Goal: Task Accomplishment & Management: Manage account settings

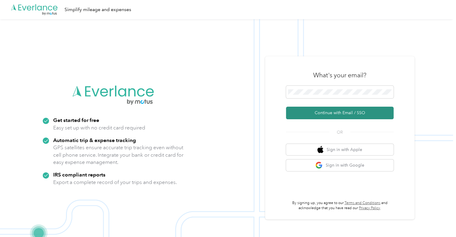
click at [347, 112] on button "Continue with Email / SSO" at bounding box center [340, 112] width 108 height 13
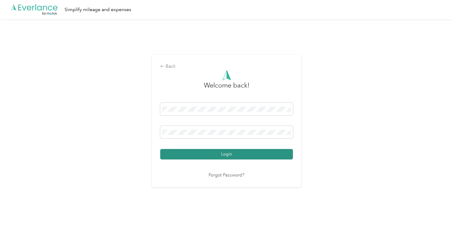
click at [254, 157] on button "Login" at bounding box center [226, 154] width 133 height 10
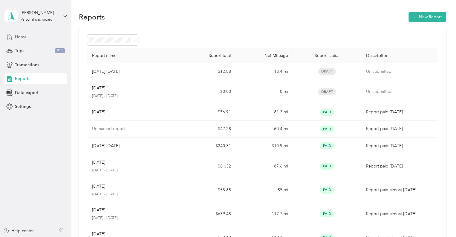
click at [20, 37] on span "Home" at bounding box center [21, 37] width 12 height 6
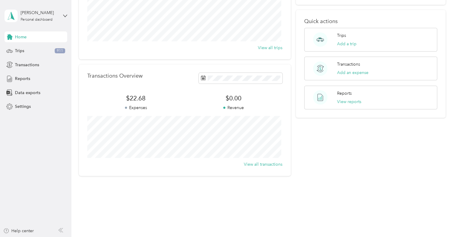
scroll to position [91, 0]
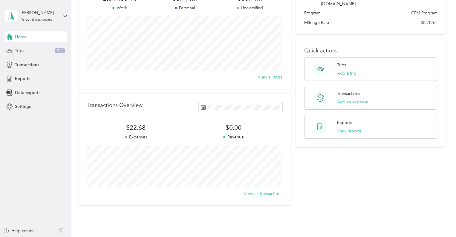
click at [26, 52] on div "Trips 911" at bounding box center [35, 50] width 63 height 11
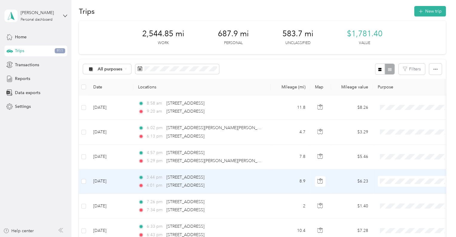
scroll to position [1, 0]
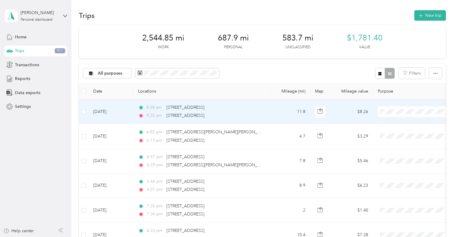
click at [400, 122] on span "Cuyahoga DD" at bounding box center [420, 120] width 55 height 6
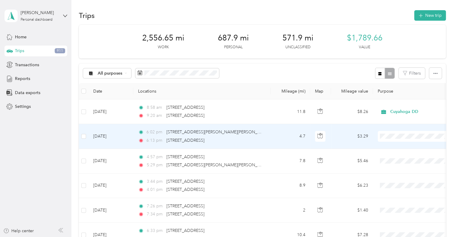
scroll to position [31, 0]
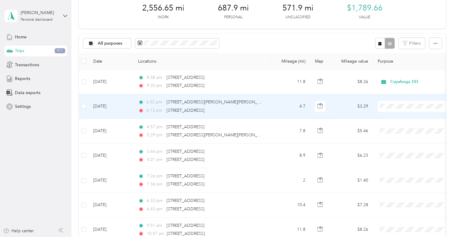
click at [392, 124] on li "Personal" at bounding box center [415, 127] width 74 height 10
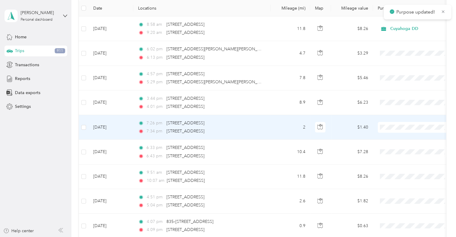
scroll to position [91, 0]
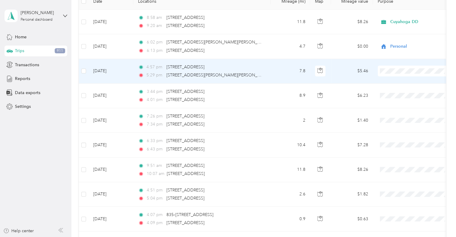
click at [397, 78] on span "Cuyahoga DD" at bounding box center [420, 79] width 55 height 6
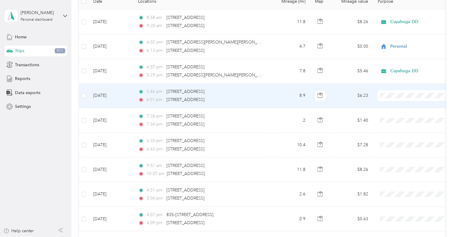
click at [398, 104] on span "Cuyahoga DD" at bounding box center [420, 106] width 55 height 6
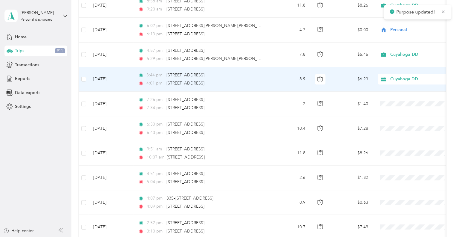
scroll to position [151, 0]
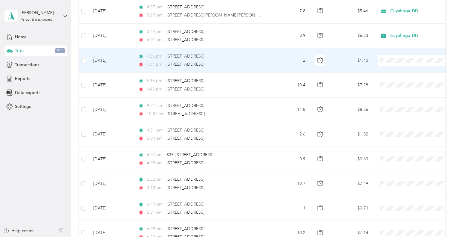
click at [394, 78] on span "Personal" at bounding box center [420, 81] width 55 height 6
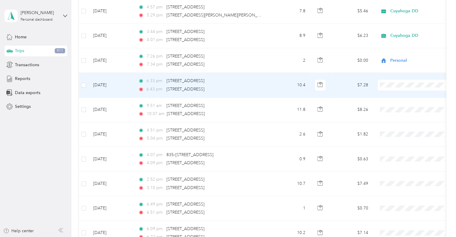
click at [394, 95] on span "Cuyahoga DD" at bounding box center [420, 93] width 55 height 6
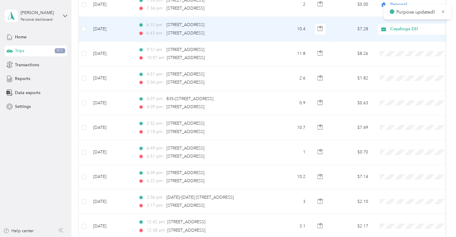
scroll to position [211, 0]
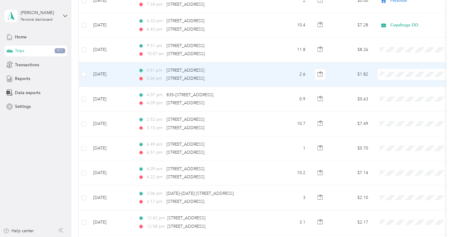
click at [401, 94] on span "Personal" at bounding box center [420, 93] width 55 height 6
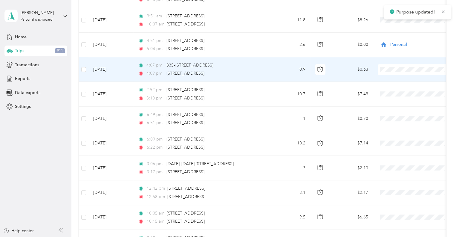
scroll to position [241, 0]
click at [398, 79] on span "Cuyahoga DD" at bounding box center [420, 78] width 55 height 6
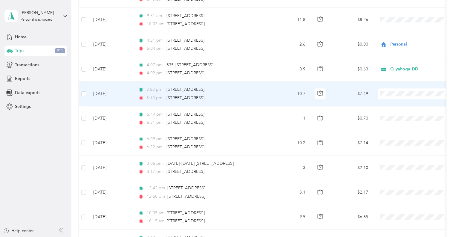
click at [397, 103] on span "Cuyahoga DD" at bounding box center [420, 104] width 55 height 6
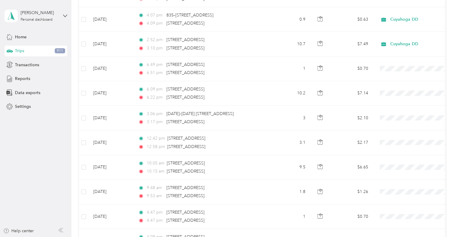
scroll to position [301, 0]
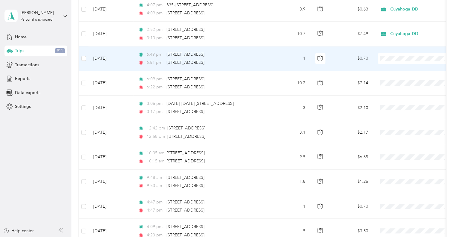
click at [398, 77] on span "Personal" at bounding box center [420, 76] width 55 height 6
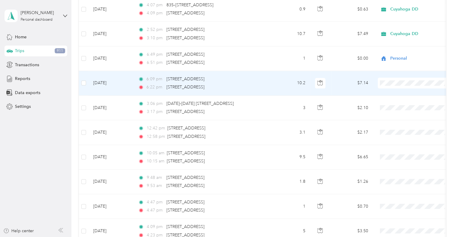
click at [398, 93] on li "Cuyahoga DD" at bounding box center [415, 90] width 74 height 10
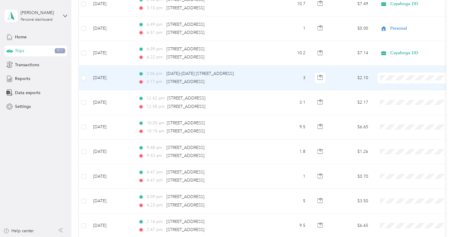
click at [397, 74] on span at bounding box center [415, 77] width 74 height 11
click at [400, 85] on span "Cuyahoga DD" at bounding box center [420, 87] width 55 height 6
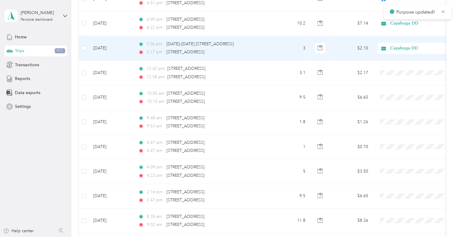
scroll to position [360, 0]
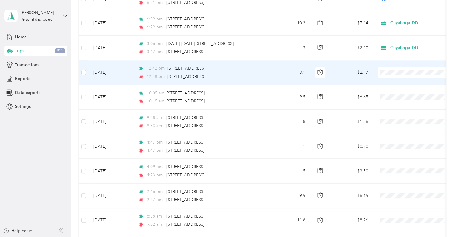
click at [404, 82] on span "Cuyahoga DD" at bounding box center [420, 79] width 55 height 6
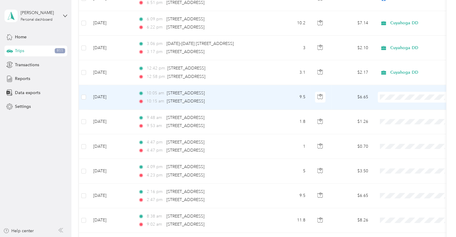
click at [397, 107] on li "Cuyahoga DD" at bounding box center [415, 107] width 74 height 10
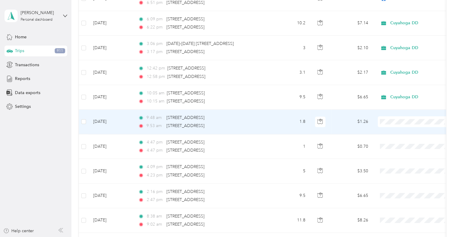
click at [397, 131] on span "Cuyahoga DD" at bounding box center [420, 131] width 55 height 6
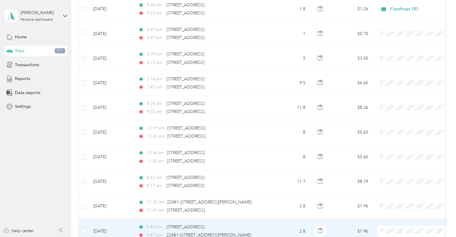
scroll to position [466, 0]
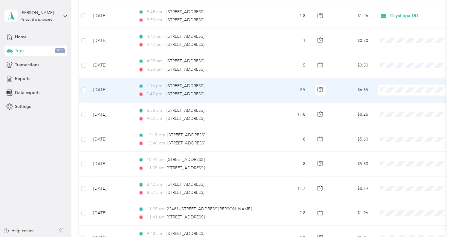
click at [400, 97] on span "Cuyahoga DD" at bounding box center [420, 100] width 55 height 6
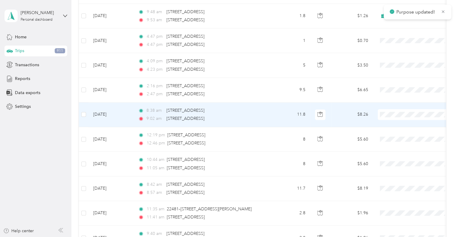
click at [400, 124] on span "Cuyahoga DD" at bounding box center [420, 122] width 55 height 6
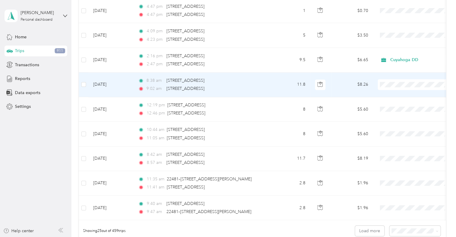
click at [392, 93] on span "Cuyahoga DD" at bounding box center [415, 92] width 66 height 6
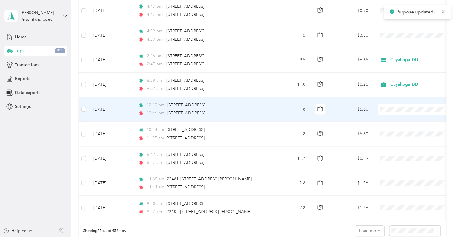
click at [397, 116] on span "Cuyahoga DD" at bounding box center [420, 119] width 55 height 6
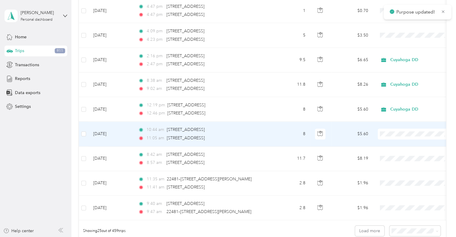
click at [400, 143] on li "Cuyahoga DD" at bounding box center [415, 141] width 74 height 10
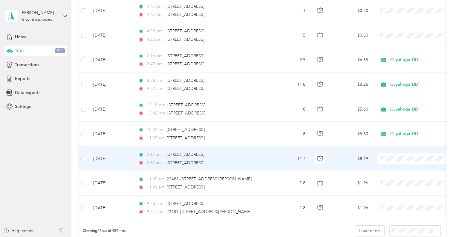
click at [401, 167] on span "Cuyahoga DD" at bounding box center [420, 168] width 55 height 6
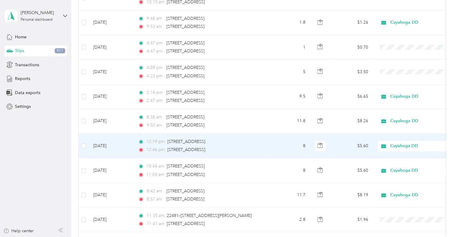
scroll to position [436, 0]
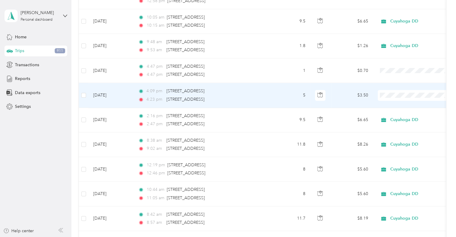
click at [401, 102] on span "Cuyahoga DD" at bounding box center [420, 105] width 55 height 6
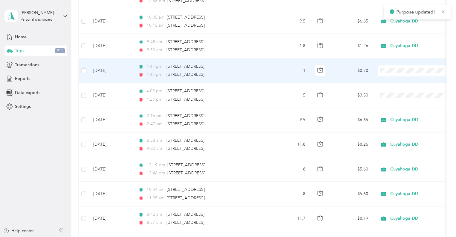
click at [400, 73] on span at bounding box center [415, 70] width 74 height 11
click at [405, 77] on span "Cuyahoga DD" at bounding box center [420, 80] width 55 height 6
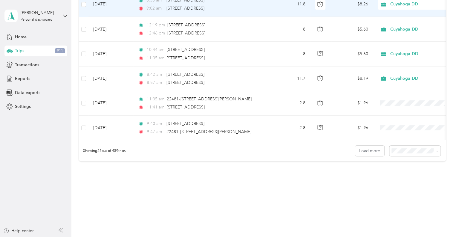
scroll to position [586, 0]
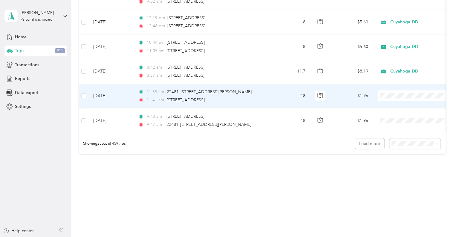
click at [402, 103] on span "Cuyahoga DD" at bounding box center [420, 103] width 55 height 6
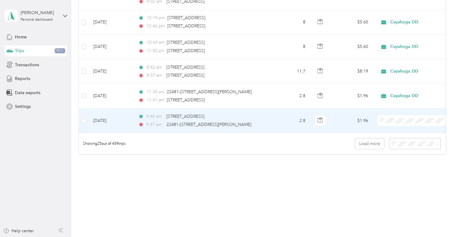
click at [400, 127] on span "Cuyahoga DD" at bounding box center [420, 127] width 55 height 6
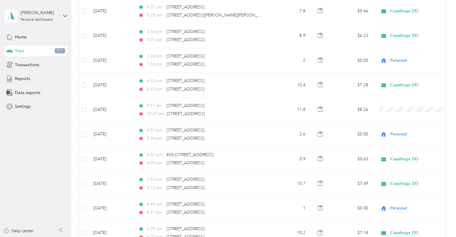
scroll to position [137, 0]
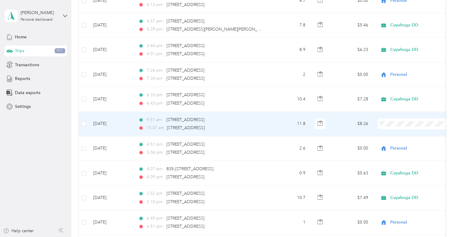
click at [391, 127] on span at bounding box center [415, 123] width 74 height 11
click at [392, 126] on span at bounding box center [415, 123] width 74 height 11
click at [395, 132] on span "Cuyahoga DD" at bounding box center [420, 134] width 55 height 6
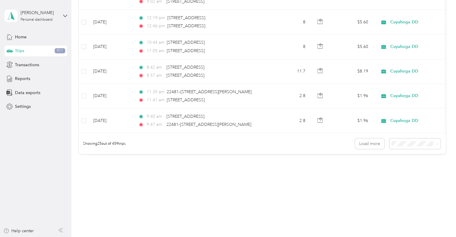
scroll to position [586, 0]
click at [370, 144] on button "Load more" at bounding box center [369, 143] width 29 height 10
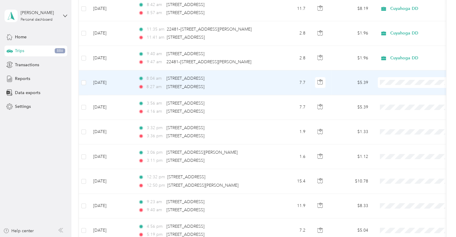
scroll to position [675, 0]
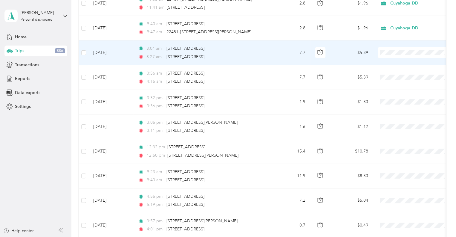
click at [333, 54] on td "$5.39" at bounding box center [352, 52] width 42 height 25
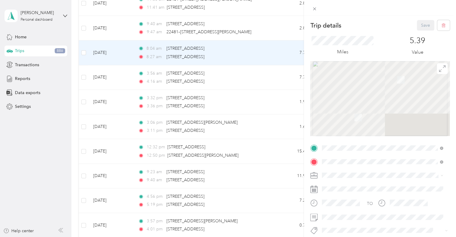
drag, startPoint x: 286, startPoint y: 54, endPoint x: 327, endPoint y: 54, distance: 41.0
click at [286, 54] on div "Trip details Save This trip cannot be edited because it is either under review,…" at bounding box center [228, 118] width 456 height 237
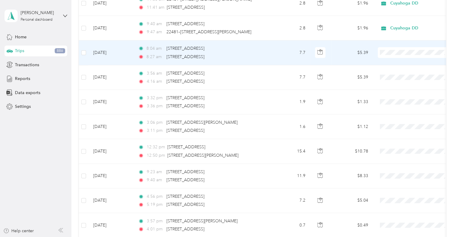
click at [400, 62] on span "Cuyahoga DD" at bounding box center [420, 62] width 55 height 6
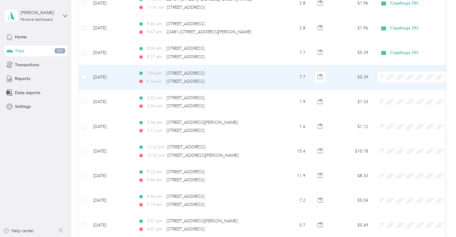
click at [395, 84] on span "Cuyahoga DD" at bounding box center [420, 86] width 55 height 6
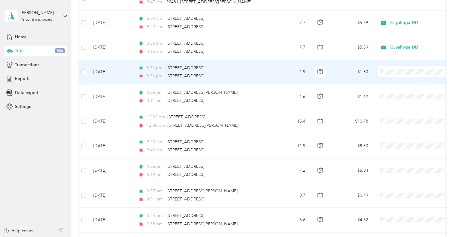
scroll to position [735, 0]
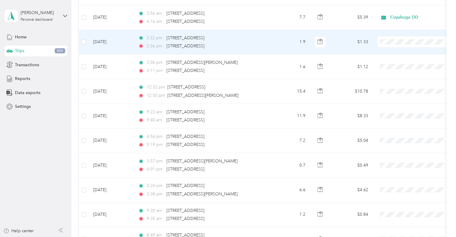
click at [405, 51] on span "Cuyahoga DD" at bounding box center [420, 51] width 55 height 6
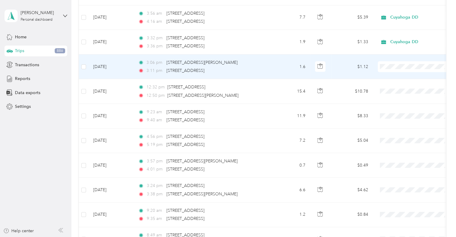
click at [402, 73] on span "Cuyahoga DD" at bounding box center [420, 76] width 55 height 6
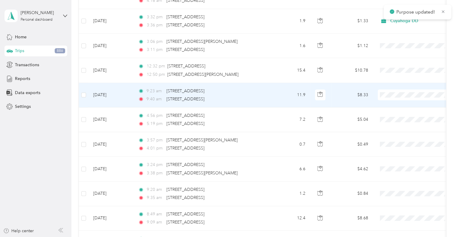
scroll to position [765, 0]
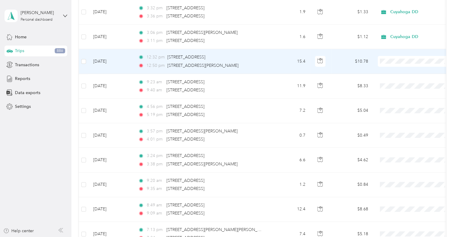
click at [400, 71] on li "Cuyahoga DD" at bounding box center [415, 70] width 74 height 10
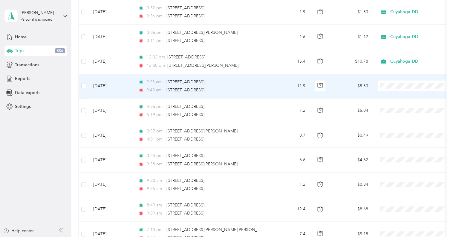
scroll to position [795, 0]
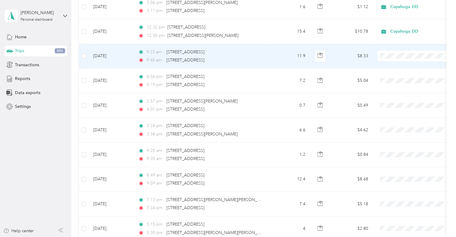
click at [403, 63] on span "Cuyahoga DD" at bounding box center [420, 65] width 55 height 6
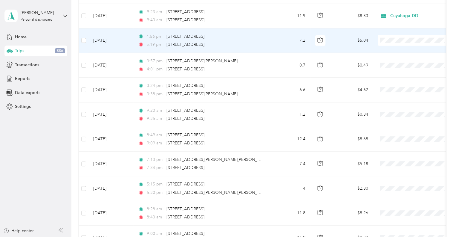
scroll to position [825, 0]
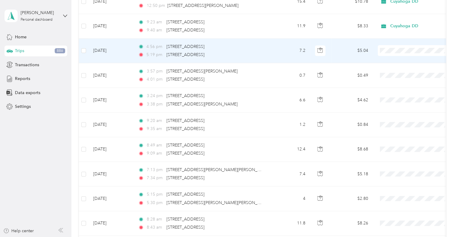
click at [395, 60] on span "Cuyahoga DD" at bounding box center [420, 60] width 55 height 6
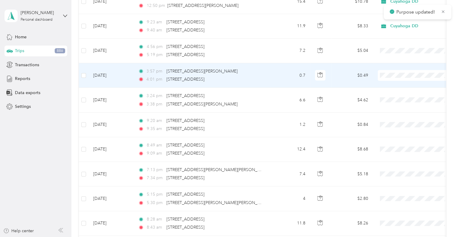
click at [396, 83] on span "Cuyahoga DD" at bounding box center [420, 84] width 55 height 6
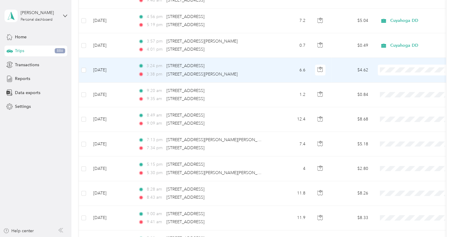
click at [403, 70] on span at bounding box center [415, 70] width 74 height 11
click at [398, 81] on span "Cuyahoga DD" at bounding box center [420, 78] width 55 height 6
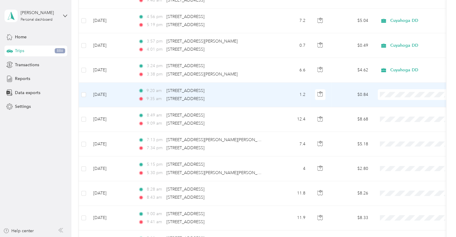
click at [399, 101] on span "Cuyahoga DD" at bounding box center [420, 103] width 55 height 6
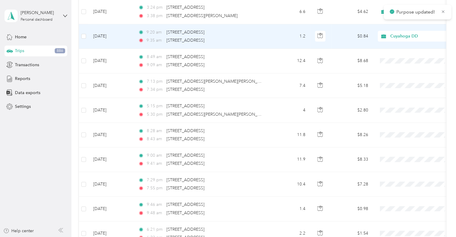
scroll to position [915, 0]
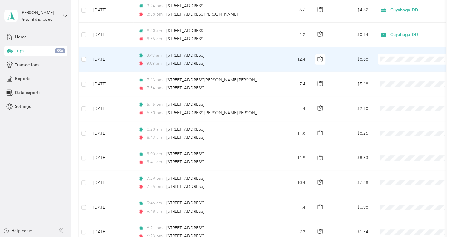
drag, startPoint x: 397, startPoint y: 66, endPoint x: 398, endPoint y: 75, distance: 9.3
click at [397, 67] on span "Cuyahoga DD" at bounding box center [420, 68] width 55 height 6
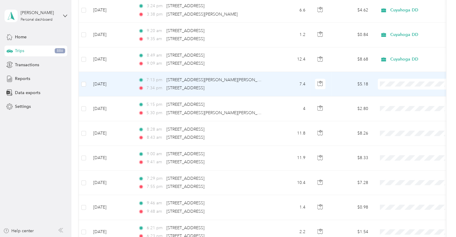
click at [402, 101] on span "Personal" at bounding box center [420, 103] width 55 height 6
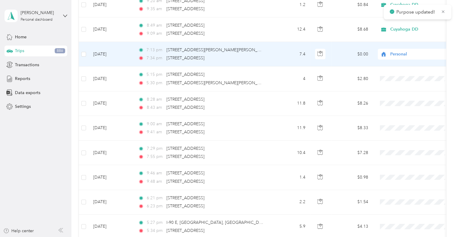
scroll to position [974, 0]
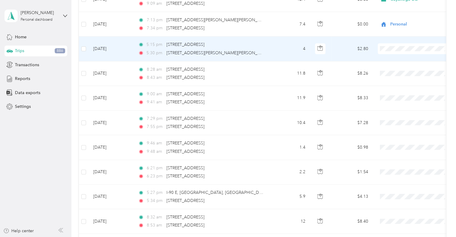
click at [398, 57] on span "Cuyahoga DD" at bounding box center [420, 57] width 55 height 6
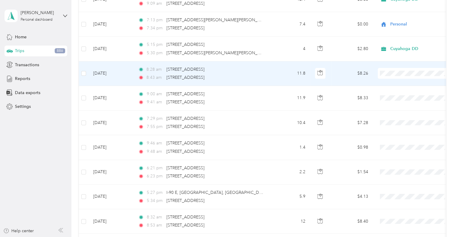
click at [399, 81] on span "Cuyahoga DD" at bounding box center [420, 82] width 55 height 6
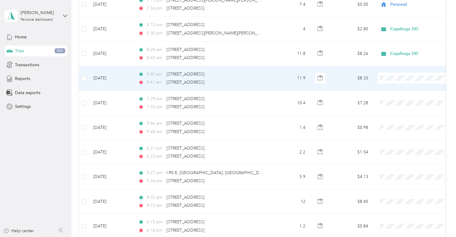
scroll to position [1004, 0]
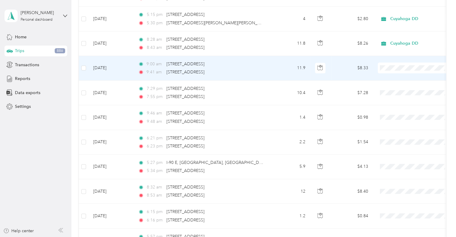
click at [397, 75] on span "Cuyahoga DD" at bounding box center [420, 77] width 55 height 6
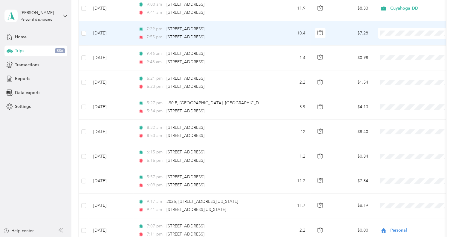
scroll to position [1064, 0]
click at [397, 49] on span "Personal" at bounding box center [420, 52] width 55 height 6
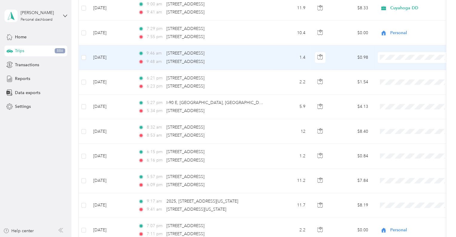
click at [400, 73] on span "Personal" at bounding box center [420, 76] width 55 height 6
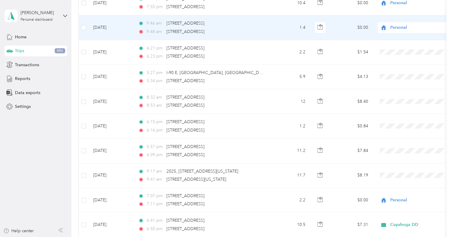
drag, startPoint x: 400, startPoint y: 28, endPoint x: 417, endPoint y: 45, distance: 24.3
click at [417, 47] on span at bounding box center [415, 52] width 74 height 11
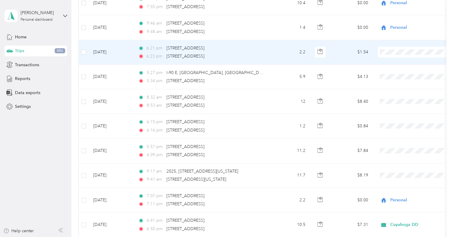
click at [400, 71] on li "Personal" at bounding box center [415, 71] width 74 height 10
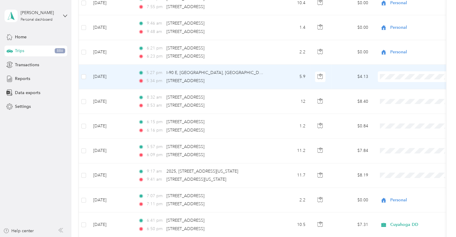
click at [401, 95] on span "Personal" at bounding box center [420, 95] width 55 height 6
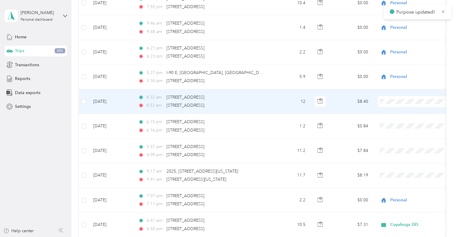
scroll to position [1124, 0]
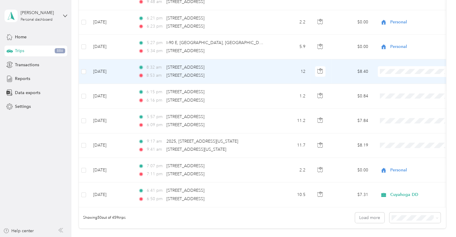
click at [400, 82] on ol "Cuyahoga DD Personal" at bounding box center [415, 84] width 74 height 21
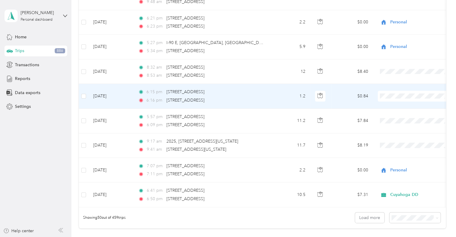
click at [399, 114] on span "Personal" at bounding box center [420, 113] width 55 height 6
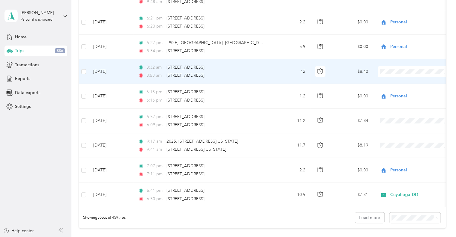
click at [397, 79] on span "Cuyahoga DD" at bounding box center [420, 80] width 55 height 6
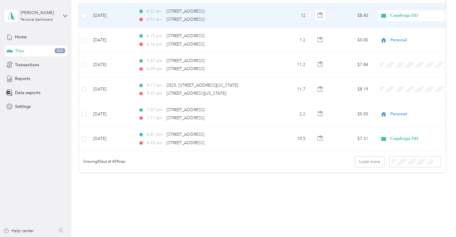
scroll to position [1184, 0]
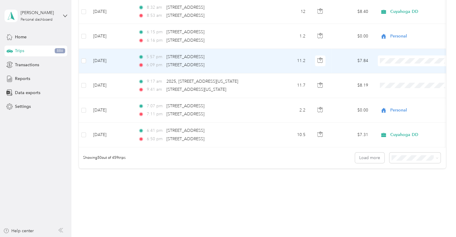
click at [397, 66] on span "Cuyahoga DD" at bounding box center [420, 69] width 55 height 6
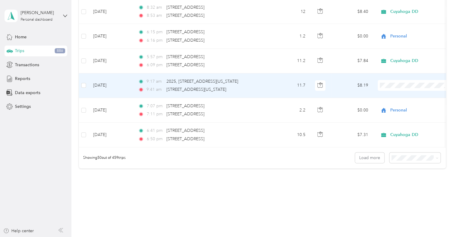
click at [398, 91] on span "Cuyahoga DD" at bounding box center [420, 93] width 55 height 6
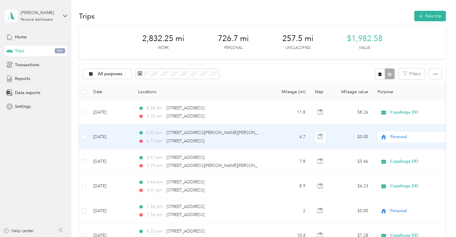
scroll to position [0, 0]
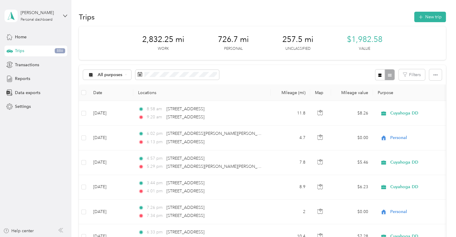
click at [61, 15] on div "[PERSON_NAME] Personal dashboard" at bounding box center [35, 15] width 63 height 21
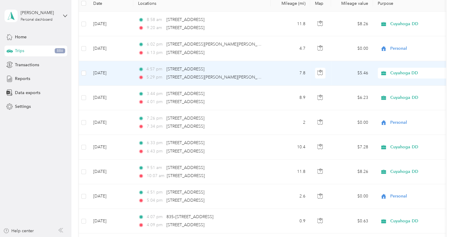
scroll to position [90, 0]
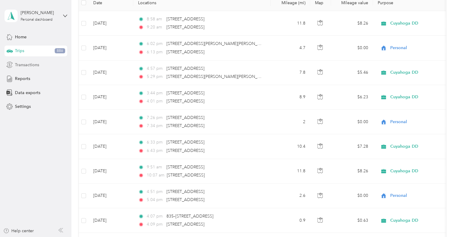
click at [30, 64] on span "Transactions" at bounding box center [27, 65] width 24 height 6
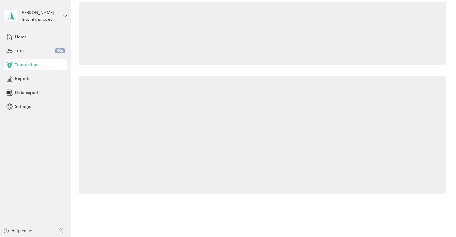
scroll to position [39, 0]
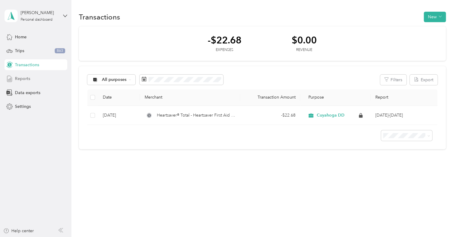
click at [17, 77] on span "Reports" at bounding box center [22, 78] width 15 height 6
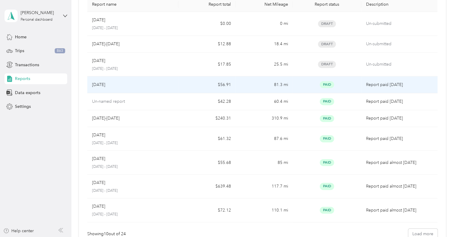
scroll to position [122, 0]
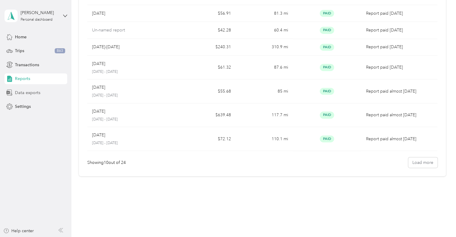
click at [24, 90] on span "Data exports" at bounding box center [27, 92] width 25 height 6
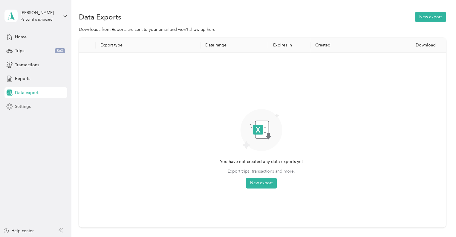
click at [19, 106] on span "Settings" at bounding box center [23, 106] width 16 height 6
